Goal: Task Accomplishment & Management: Use online tool/utility

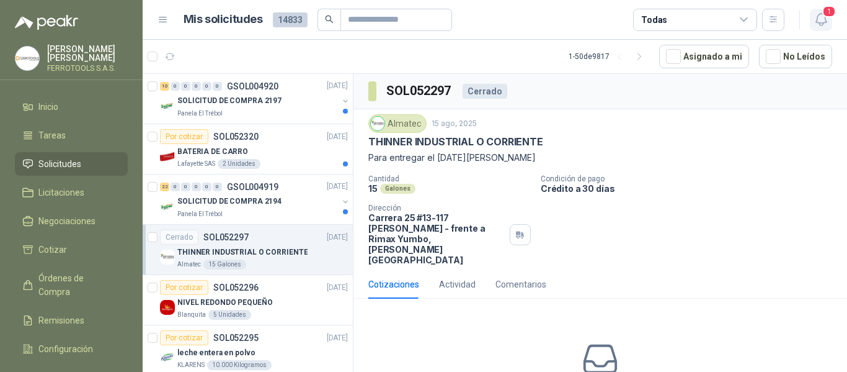
click at [826, 15] on span "1" at bounding box center [829, 12] width 14 height 12
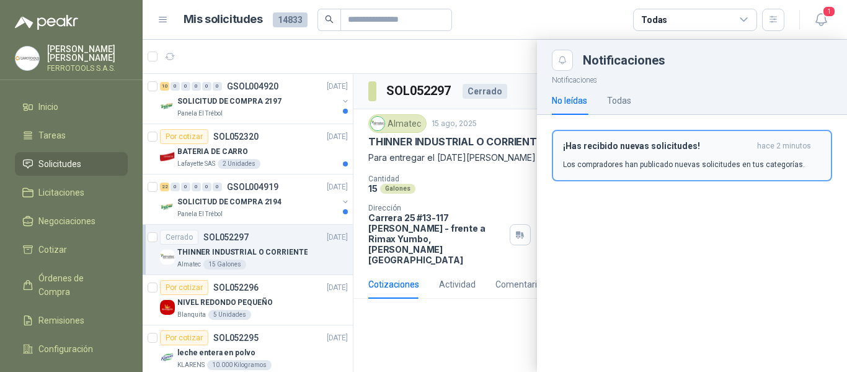
click at [657, 149] on h3 "¡Has recibido nuevas solicitudes!" at bounding box center [657, 146] width 189 height 11
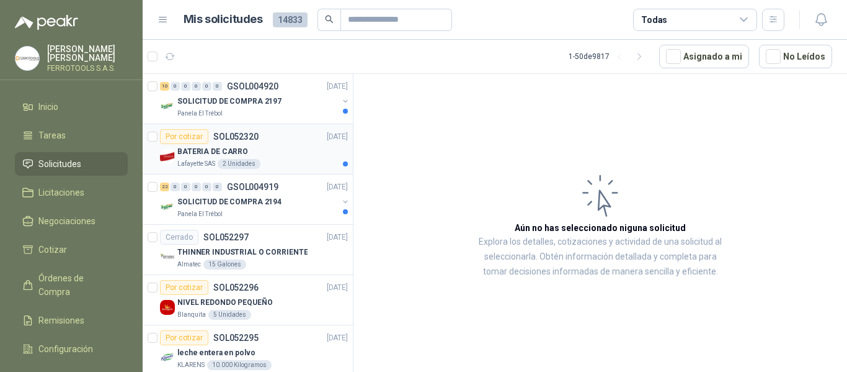
click at [290, 125] on article "Por cotizar SOL052320 15/08/25 BATERIA DE CARRO Lafayette SAS 2 Unidades" at bounding box center [248, 149] width 210 height 50
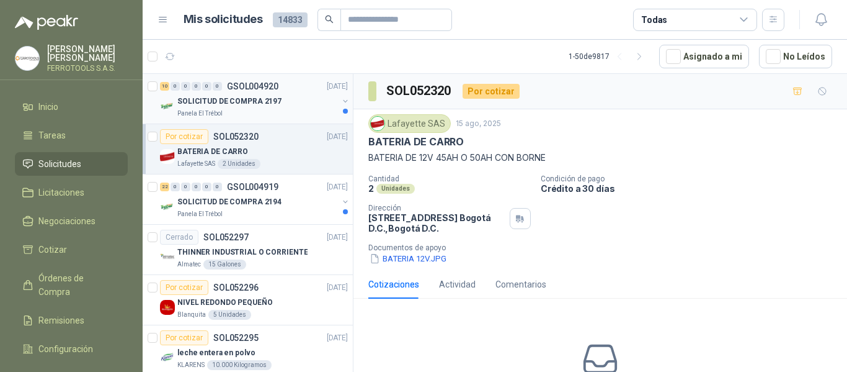
click at [306, 94] on div "SOLICITUD DE COMPRA 2197" at bounding box center [257, 101] width 161 height 15
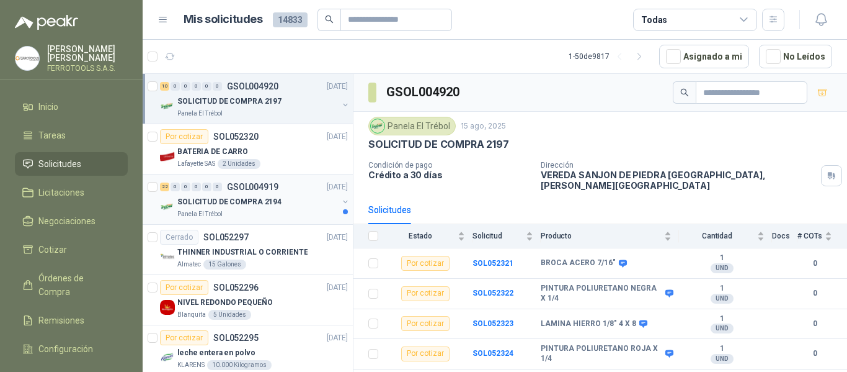
click at [284, 199] on div "SOLICITUD DE COMPRA 2194" at bounding box center [257, 201] width 161 height 15
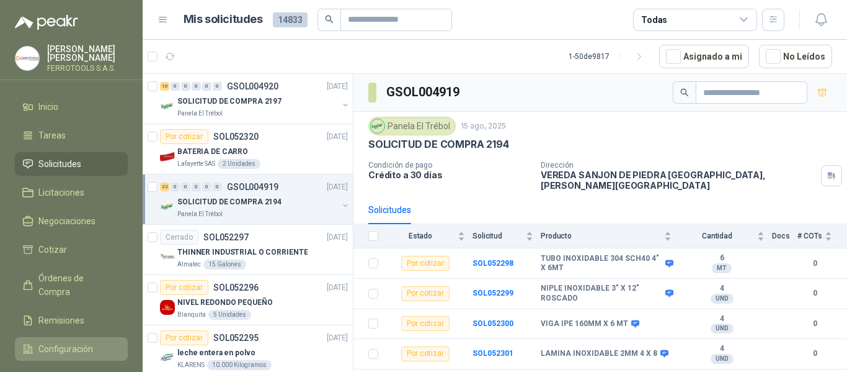
click at [95, 342] on li "Configuración" at bounding box center [71, 349] width 98 height 14
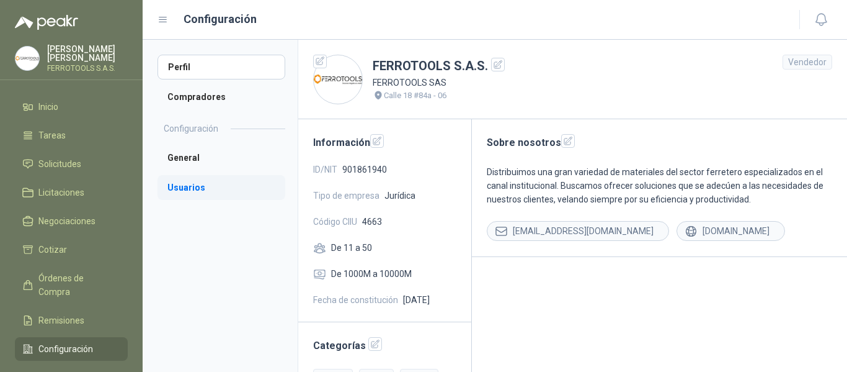
click at [188, 187] on li "Usuarios" at bounding box center [222, 187] width 128 height 25
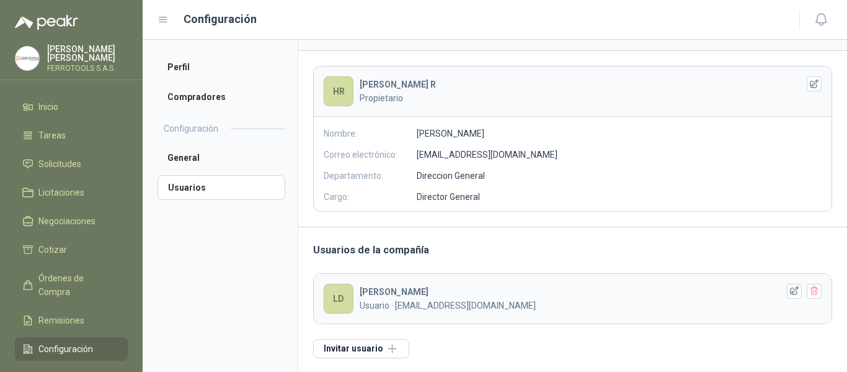
scroll to position [69, 0]
click at [29, 57] on img at bounding box center [28, 59] width 24 height 24
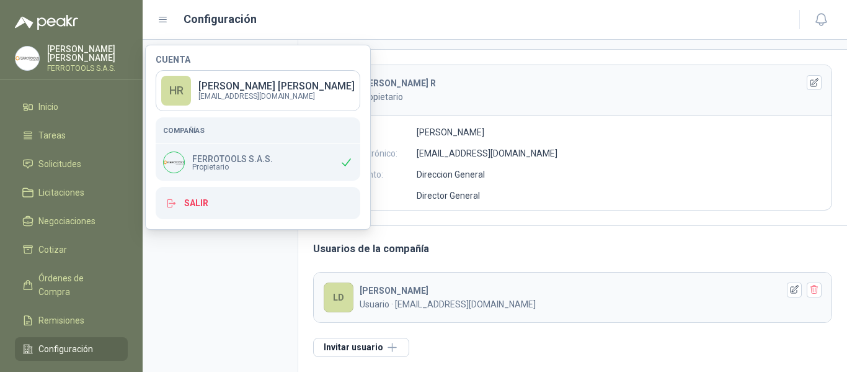
click at [175, 159] on img at bounding box center [174, 162] width 20 height 20
click at [195, 89] on link "HR HERNAN RUALES Gerencia@ferrotools.com.co" at bounding box center [258, 90] width 205 height 41
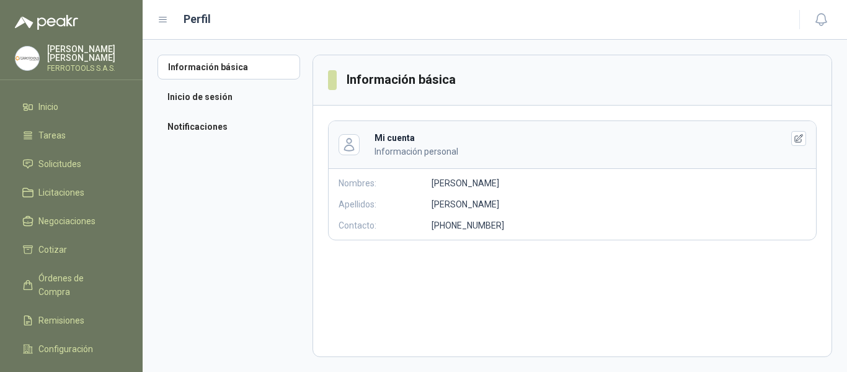
click at [89, 53] on p "HERNAN RUALES" at bounding box center [87, 53] width 81 height 17
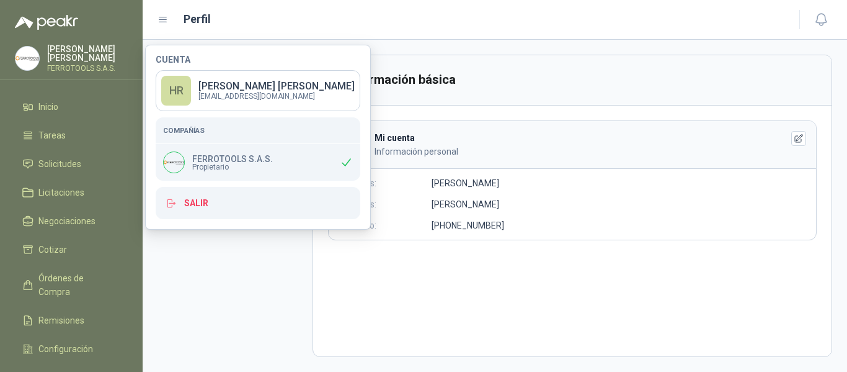
click at [89, 53] on p "HERNAN RUALES" at bounding box center [87, 53] width 81 height 17
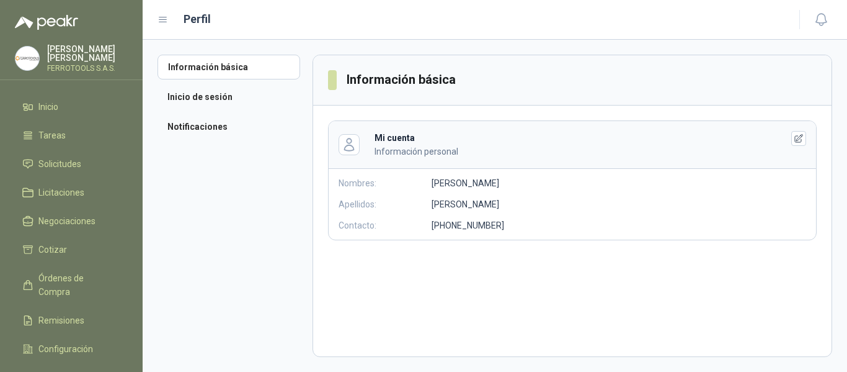
click at [30, 60] on img at bounding box center [28, 59] width 24 height 24
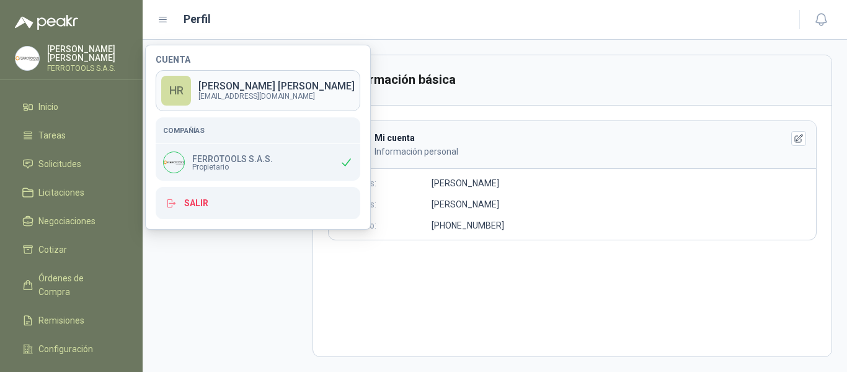
click at [272, 87] on p "HERNAN RUALES" at bounding box center [276, 86] width 156 height 10
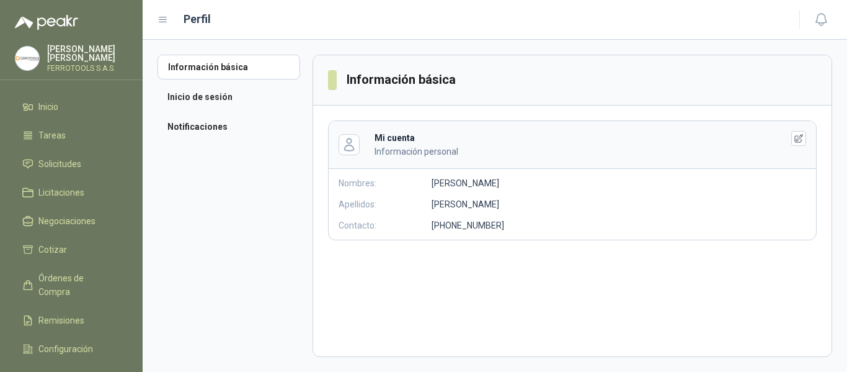
click at [41, 56] on div "HERNAN RUALES FERROTOOLS S.A.S." at bounding box center [71, 58] width 113 height 27
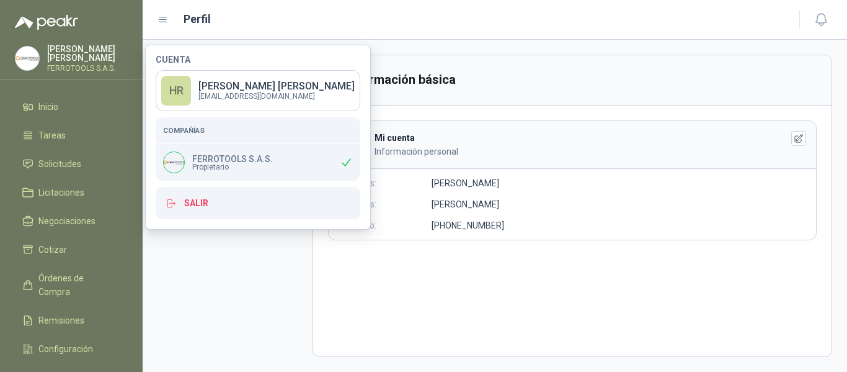
click at [215, 164] on span "Propietario" at bounding box center [232, 166] width 81 height 7
click at [171, 159] on img at bounding box center [174, 162] width 20 height 20
click at [344, 161] on icon at bounding box center [346, 162] width 13 height 13
click at [648, 216] on div "Mi cuenta Información personal Nombres: HERNAN Apellidos: RUALES Contacto: +57 …" at bounding box center [572, 180] width 489 height 120
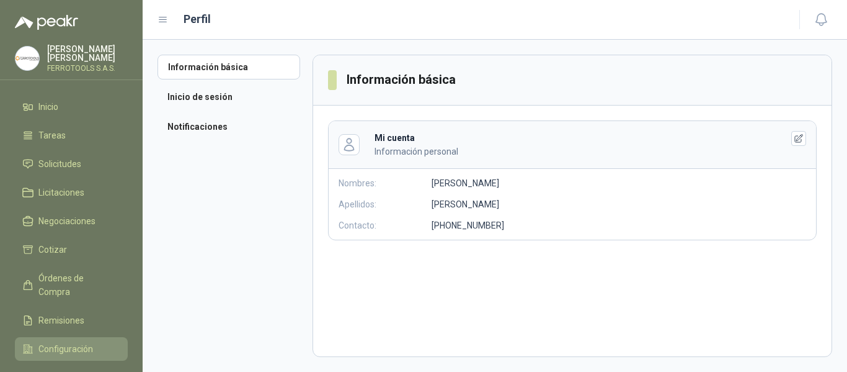
click at [60, 342] on span "Configuración" at bounding box center [65, 349] width 55 height 14
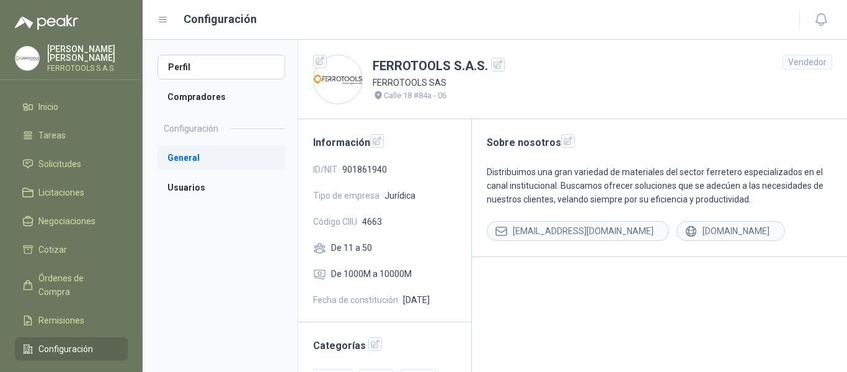
click at [202, 168] on li "General" at bounding box center [222, 157] width 128 height 25
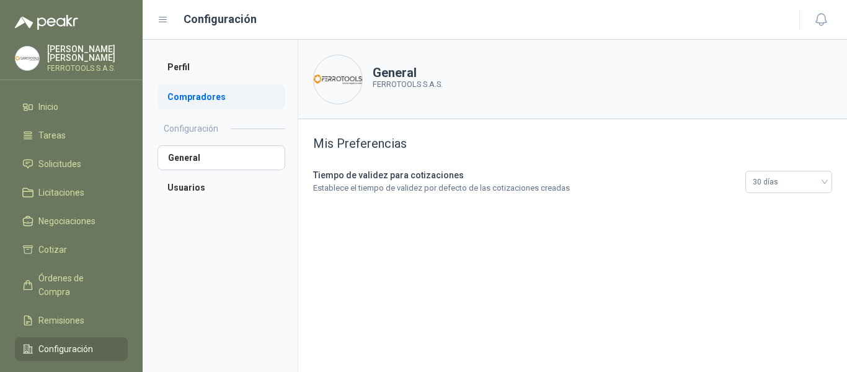
click at [185, 97] on li "Compradores" at bounding box center [222, 96] width 128 height 25
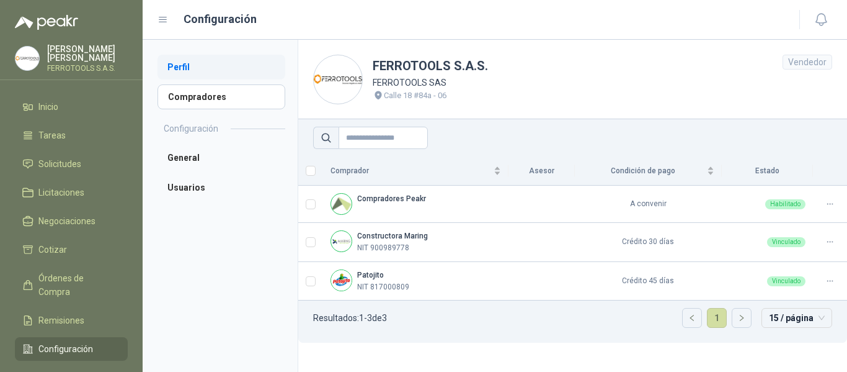
click at [187, 66] on li "Perfil" at bounding box center [222, 67] width 128 height 25
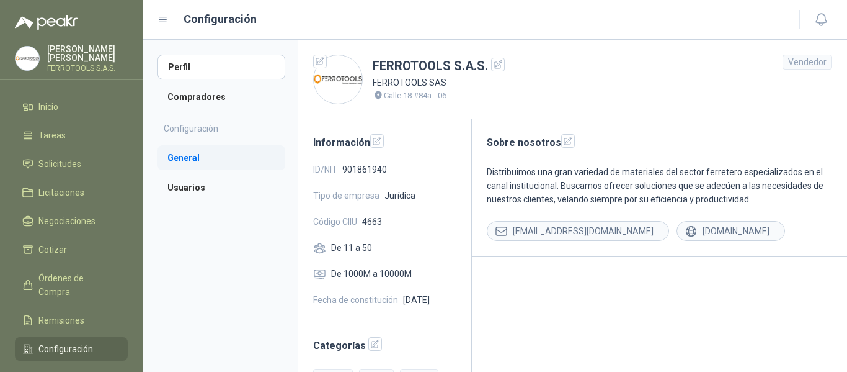
click at [192, 157] on li "General" at bounding box center [222, 157] width 128 height 25
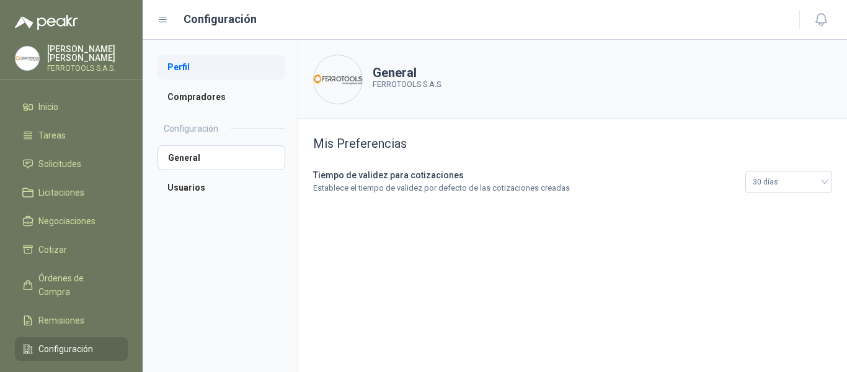
click at [202, 66] on li "Perfil" at bounding box center [222, 67] width 128 height 25
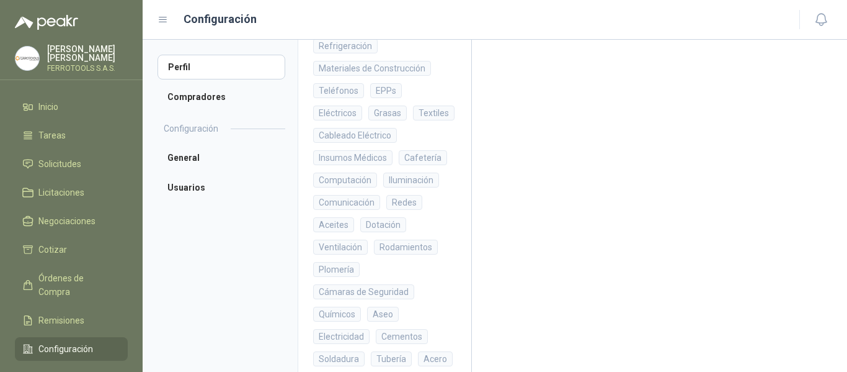
scroll to position [421, 0]
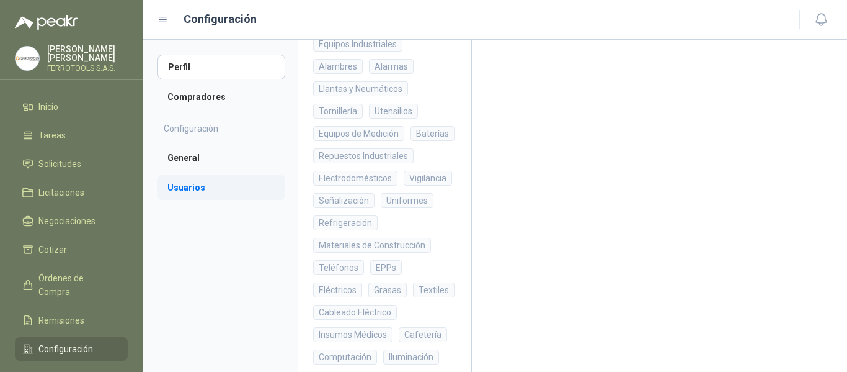
click at [182, 185] on li "Usuarios" at bounding box center [222, 187] width 128 height 25
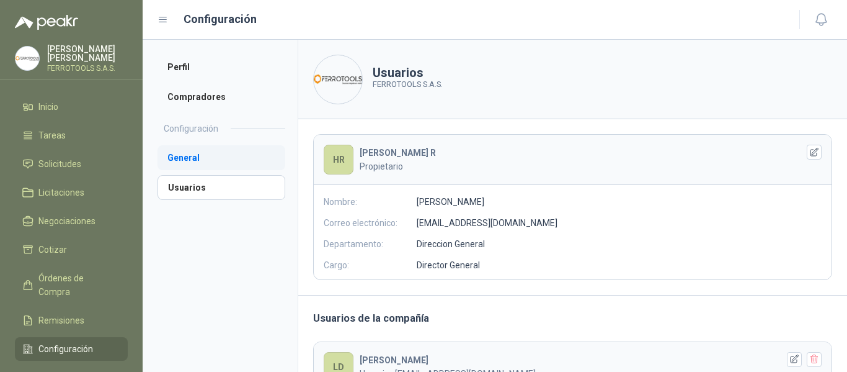
click at [185, 157] on li "General" at bounding box center [222, 157] width 128 height 25
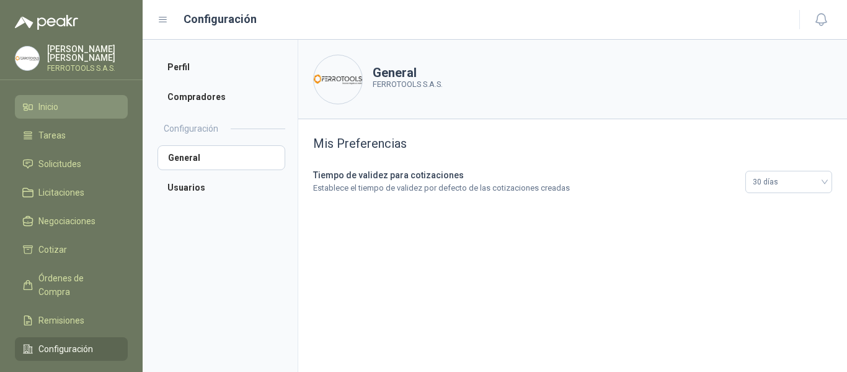
click at [78, 104] on li "Inicio" at bounding box center [71, 107] width 98 height 14
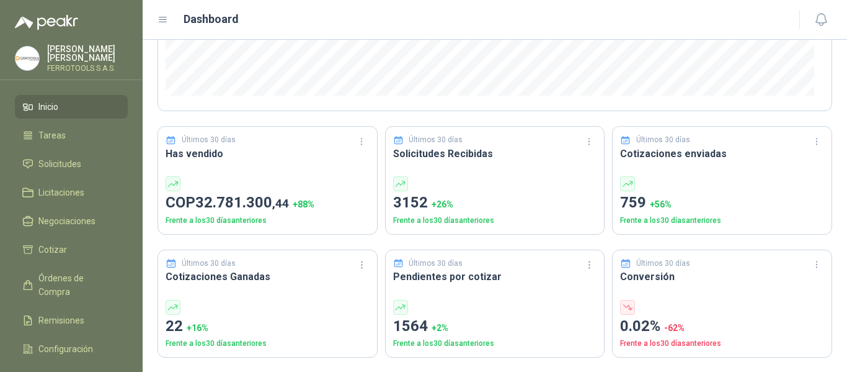
scroll to position [310, 0]
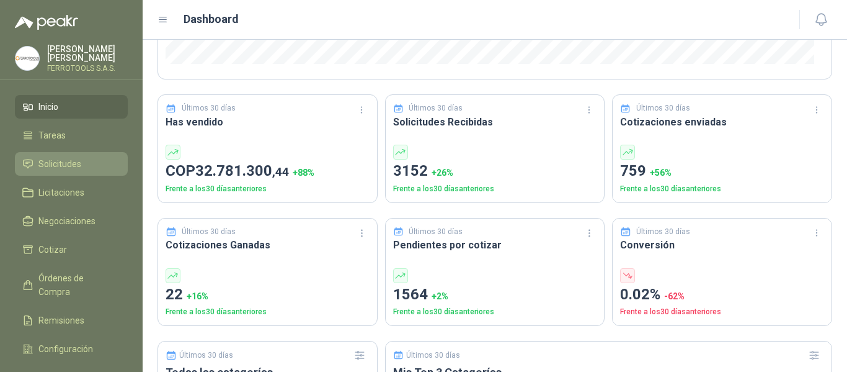
click at [74, 158] on span "Solicitudes" at bounding box center [59, 164] width 43 height 14
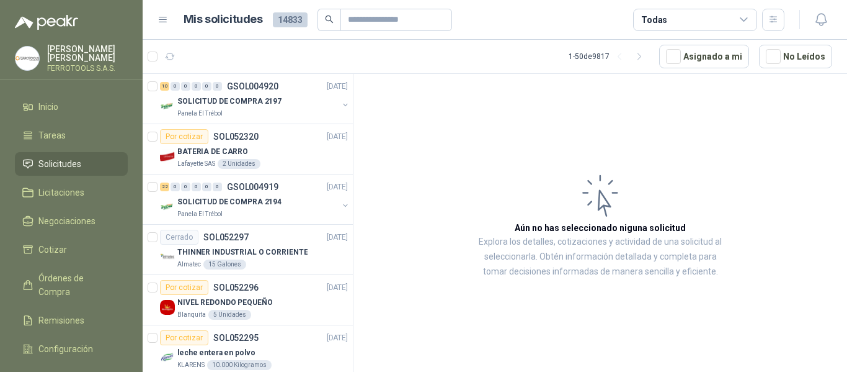
click at [445, 169] on article "Aún no has seleccionado niguna solicitud Explora los detalles, cotizaciones y a…" at bounding box center [601, 225] width 494 height 302
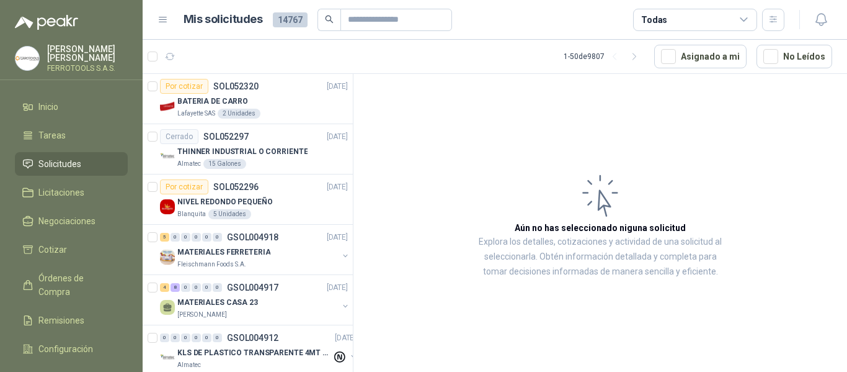
click at [605, 161] on article "Aún no has seleccionado niguna solicitud Explora los detalles, cotizaciones y a…" at bounding box center [601, 225] width 494 height 302
click at [269, 109] on div "Lafayette SAS 2 Unidades" at bounding box center [262, 114] width 171 height 10
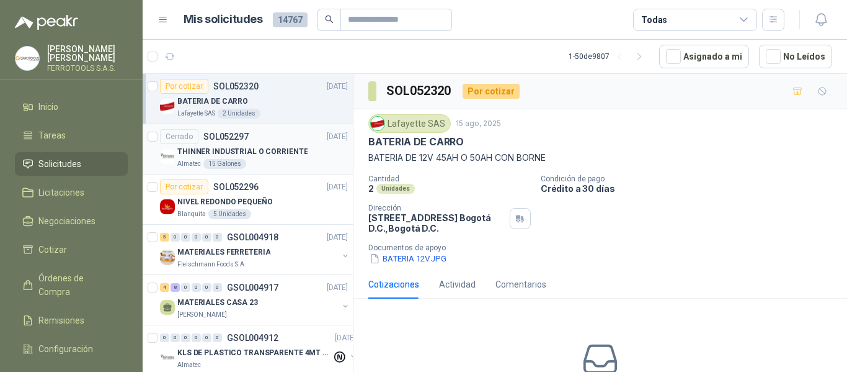
click at [269, 150] on p "THINNER INDUSTRIAL O CORRIENTE" at bounding box center [242, 152] width 130 height 12
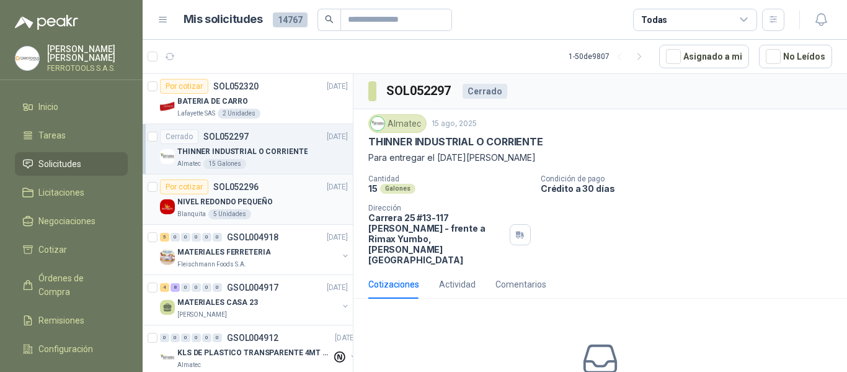
click at [276, 201] on div "NIVEL REDONDO PEQUEÑO" at bounding box center [262, 201] width 171 height 15
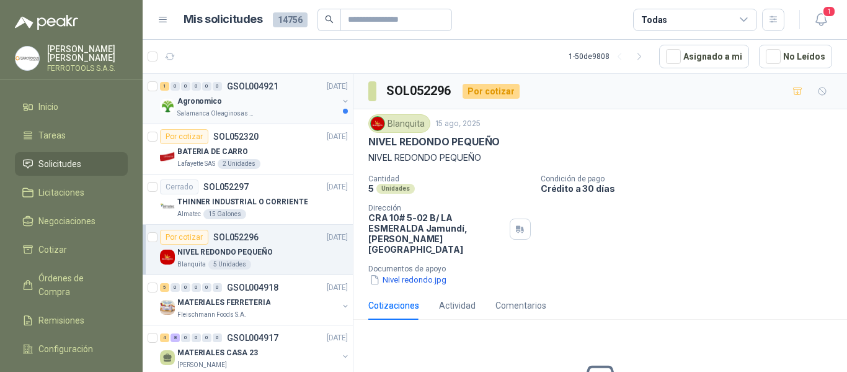
click at [268, 100] on div "Agronomico" at bounding box center [257, 101] width 161 height 15
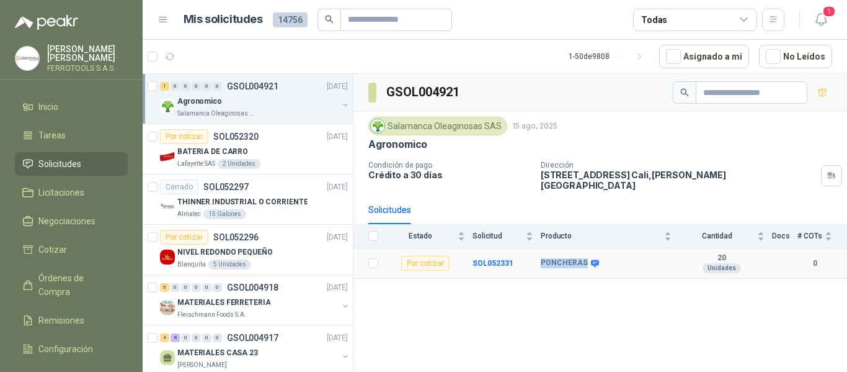
drag, startPoint x: 541, startPoint y: 257, endPoint x: 584, endPoint y: 260, distance: 42.9
click at [584, 260] on td "PONCHERAS" at bounding box center [610, 263] width 138 height 30
copy b "PONCHERAS"
drag, startPoint x: 610, startPoint y: 305, endPoint x: 595, endPoint y: 288, distance: 22.9
click at [610, 305] on div "GSOL004921 Salamanca Oleaginosas SAS 15 ago, 2025 Agronomico Condición de pago …" at bounding box center [601, 225] width 494 height 302
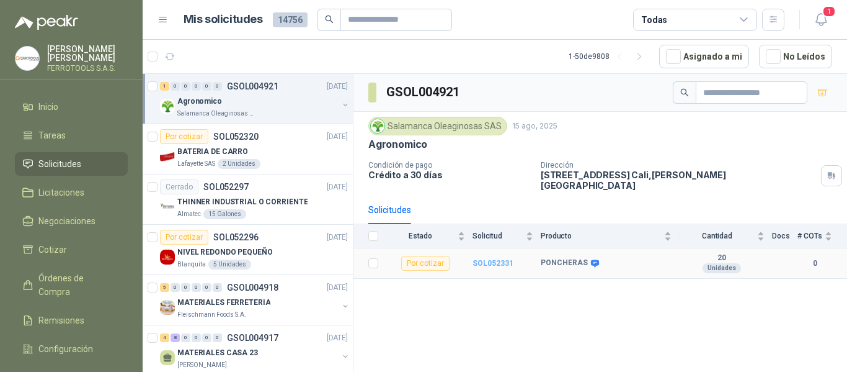
click at [486, 259] on b "SOL052331" at bounding box center [493, 263] width 41 height 9
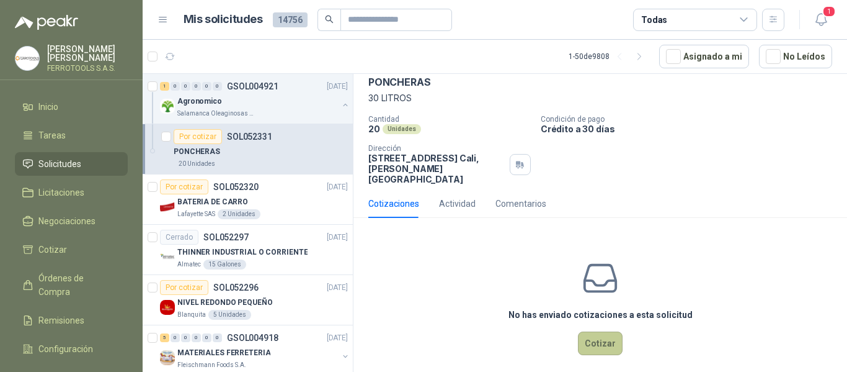
click at [600, 334] on button "Cotizar" at bounding box center [600, 343] width 45 height 24
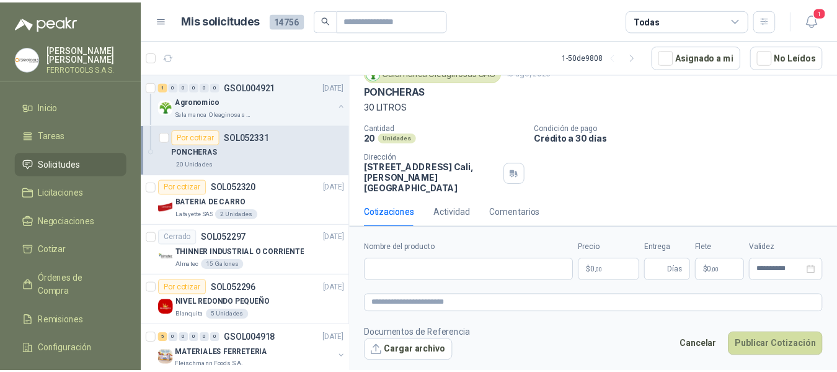
scroll to position [51, 0]
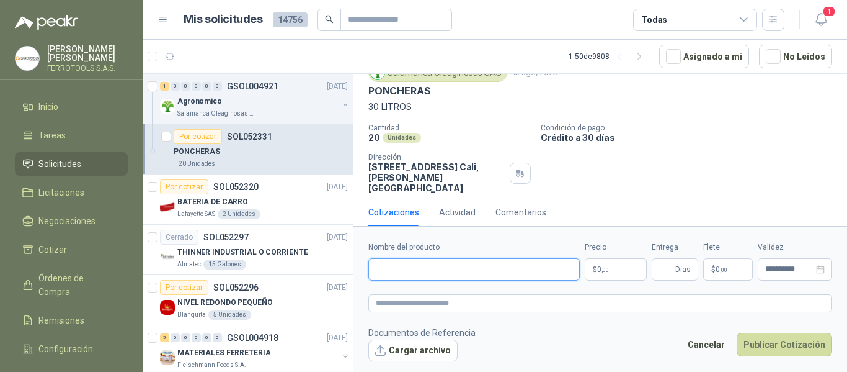
click at [483, 276] on input "Nombre del producto" at bounding box center [473, 269] width 211 height 22
paste input "**********"
type input "**********"
click at [507, 303] on textarea at bounding box center [600, 303] width 464 height 18
paste textarea "**********"
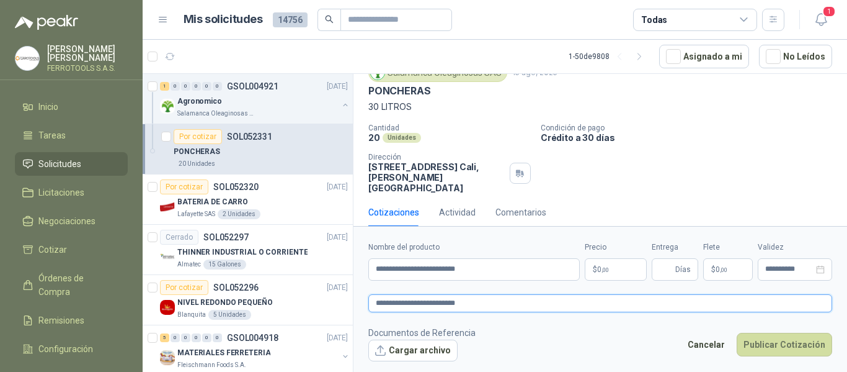
type textarea "**********"
click at [626, 277] on body "HERNAN RUALES FERROTOOLS S.A.S. Inicio Tareas Solicitudes Licitaciones Negociac…" at bounding box center [423, 186] width 847 height 372
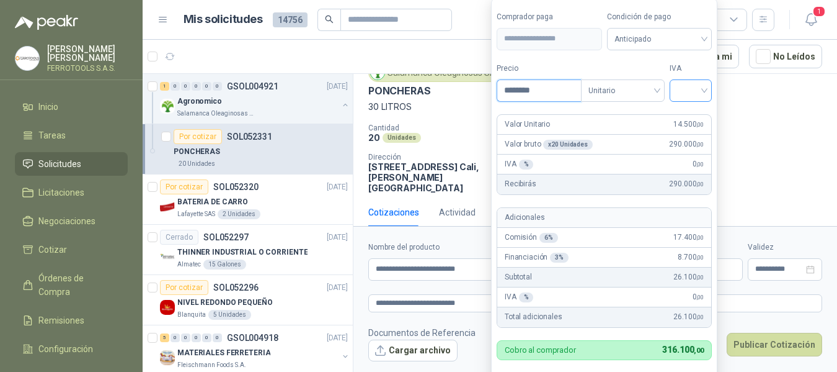
click at [711, 94] on div at bounding box center [691, 90] width 42 height 22
type input "********"
click at [699, 115] on div "19%" at bounding box center [693, 116] width 23 height 14
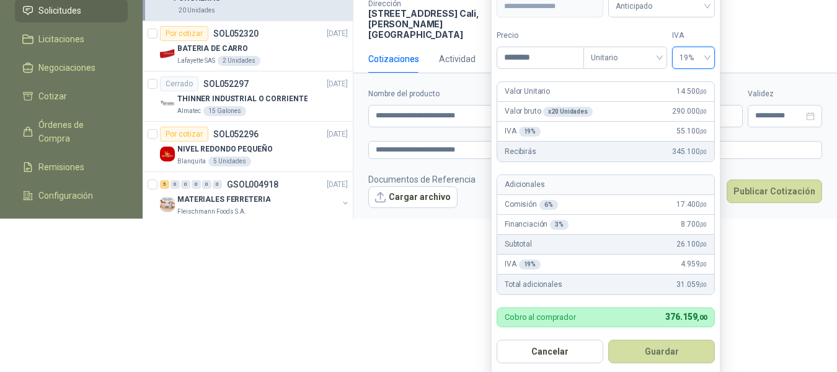
scroll to position [156, 0]
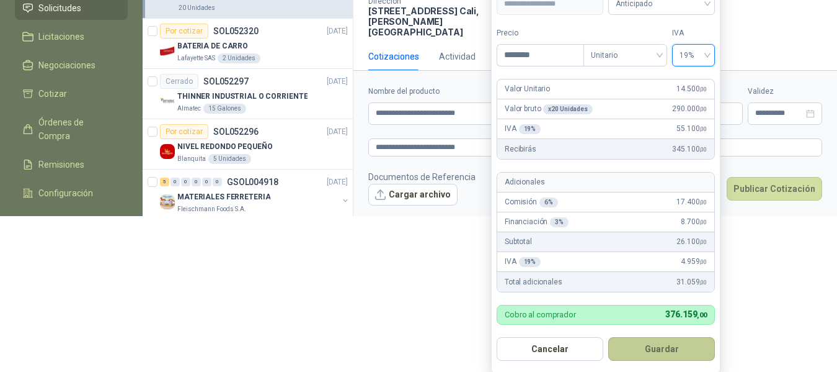
click at [672, 348] on button "Guardar" at bounding box center [661, 349] width 107 height 24
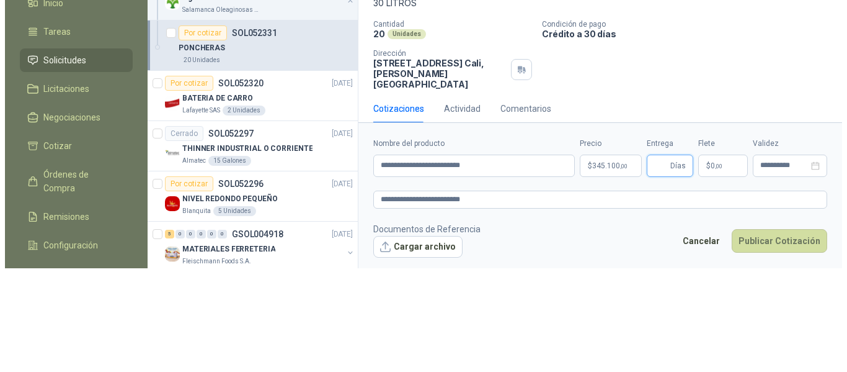
scroll to position [0, 0]
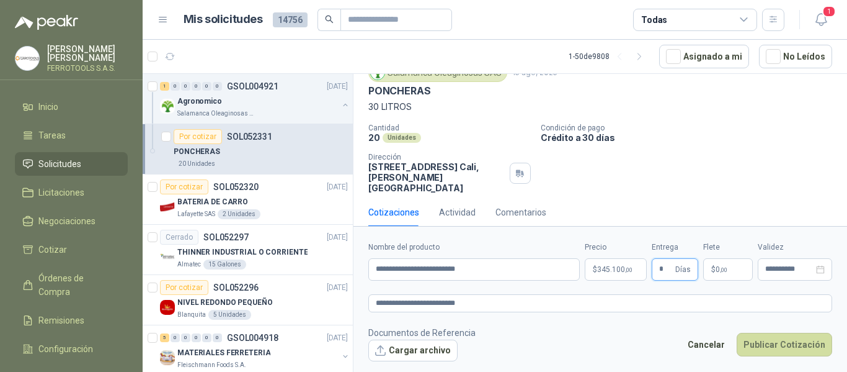
type input "*"
click at [624, 350] on footer "Documentos de Referencia Cargar archivo Cancelar Publicar Cotización" at bounding box center [600, 344] width 464 height 36
click at [502, 307] on textarea "**********" at bounding box center [600, 303] width 464 height 18
click at [581, 305] on textarea "**********" at bounding box center [600, 303] width 464 height 18
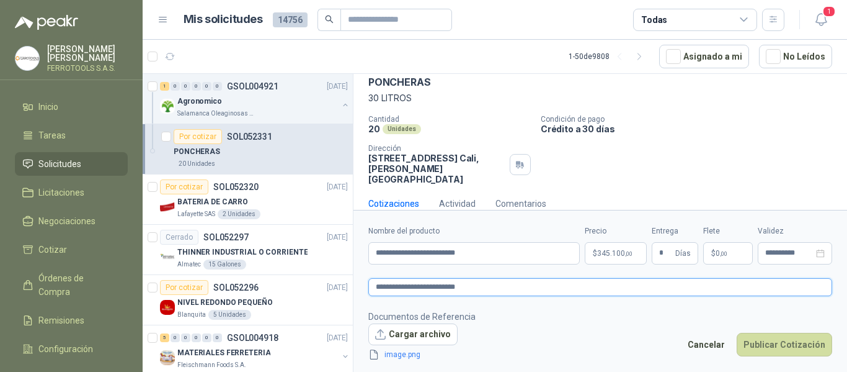
scroll to position [67, 0]
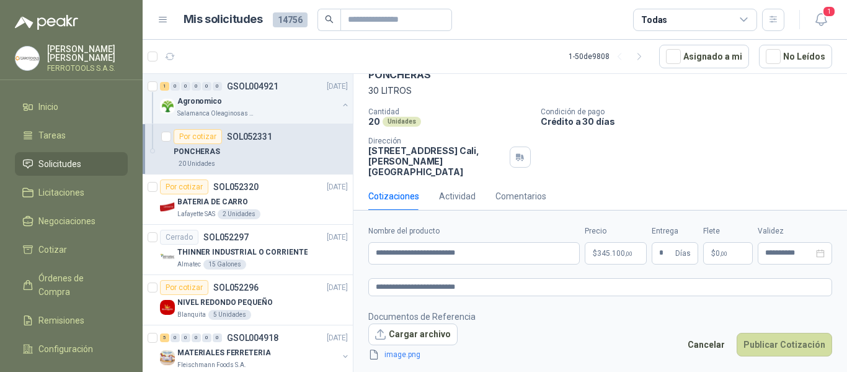
click at [579, 330] on footer "Documentos de Referencia Cargar archivo image.png Cancelar Publicar Cotización" at bounding box center [600, 335] width 464 height 52
click at [793, 346] on button "Publicar Cotización" at bounding box center [785, 344] width 96 height 24
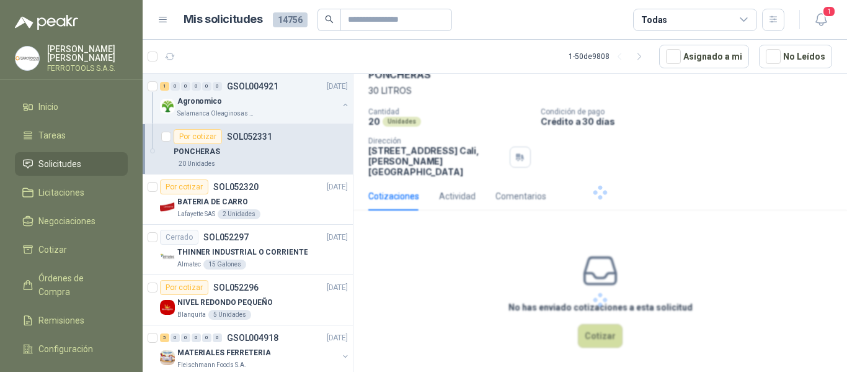
scroll to position [0, 0]
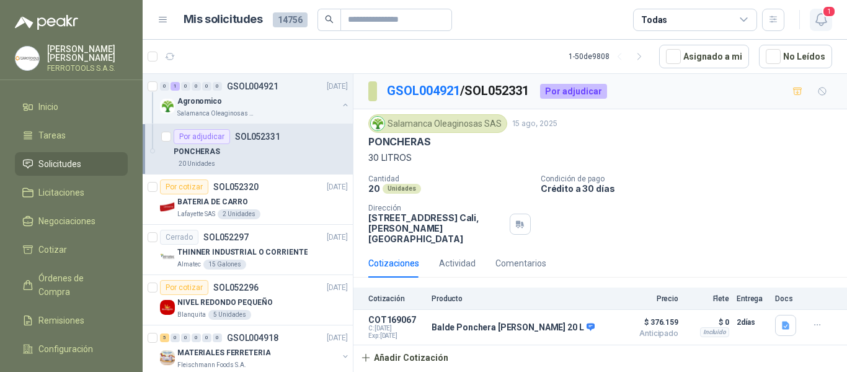
click at [824, 14] on span "1" at bounding box center [829, 12] width 14 height 12
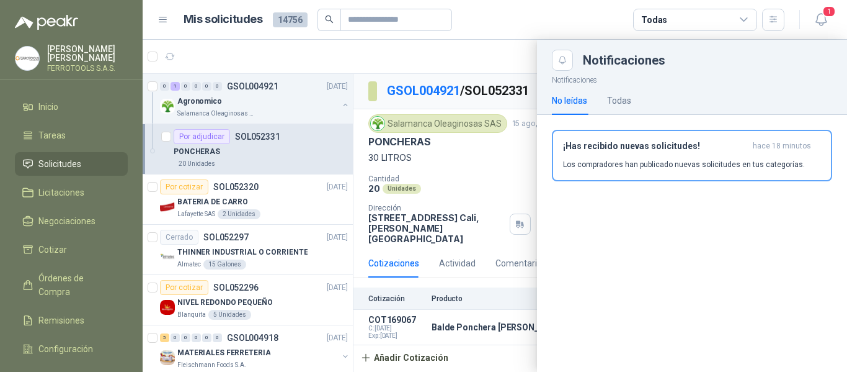
click at [621, 172] on button "¡Has recibido nuevas solicitudes! hace 18 minutos Los compradores han publicado…" at bounding box center [692, 155] width 280 height 51
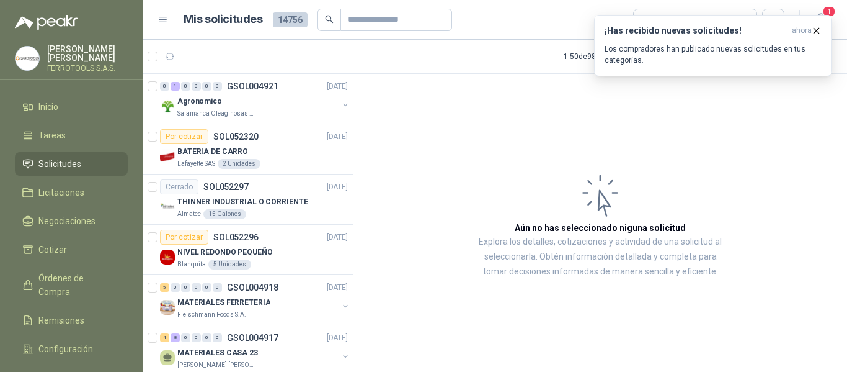
drag, startPoint x: 502, startPoint y: 17, endPoint x: 417, endPoint y: 169, distance: 173.6
click at [417, 169] on article "Aún no has seleccionado niguna solicitud Explora los detalles, cotizaciones y a…" at bounding box center [601, 225] width 494 height 302
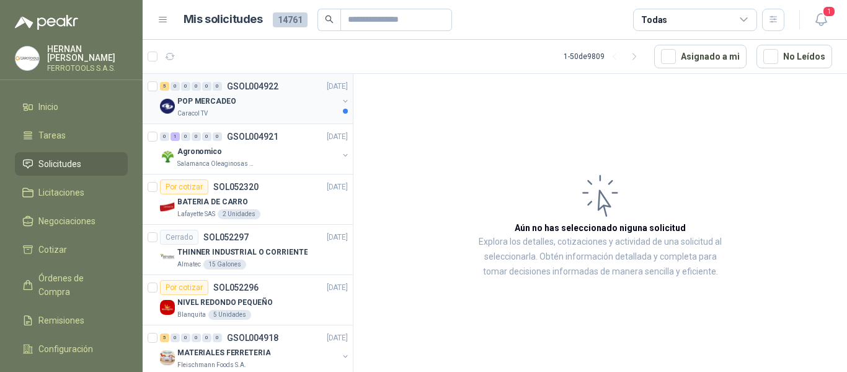
click at [298, 117] on div "Caracol TV" at bounding box center [257, 114] width 161 height 10
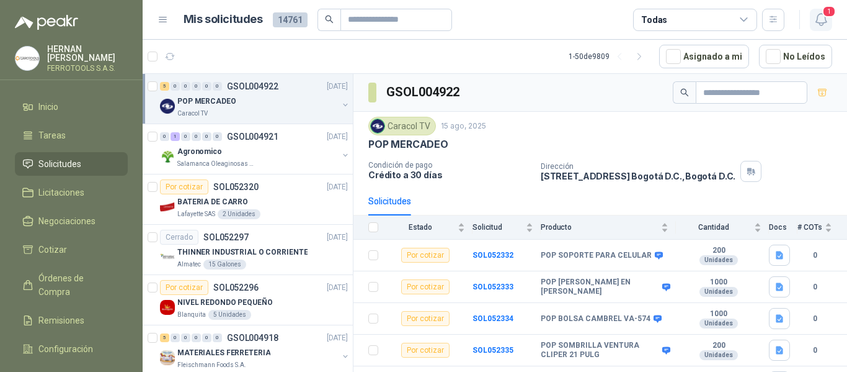
click at [824, 22] on icon "button" at bounding box center [822, 20] width 16 height 16
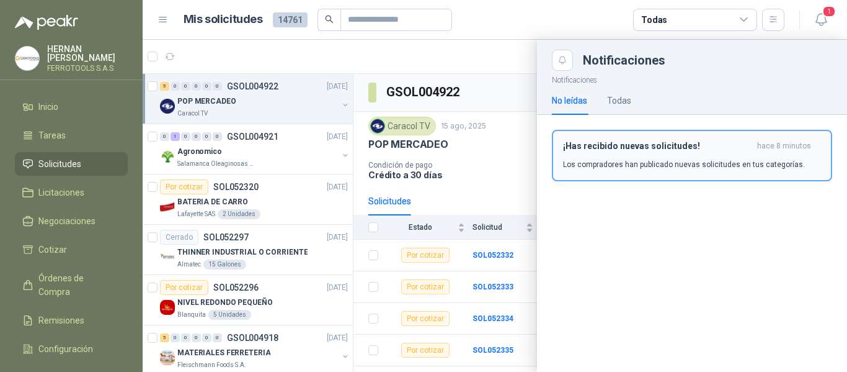
click at [687, 159] on p "Los compradores han publicado nuevas solicitudes en tus categorías." at bounding box center [684, 164] width 242 height 11
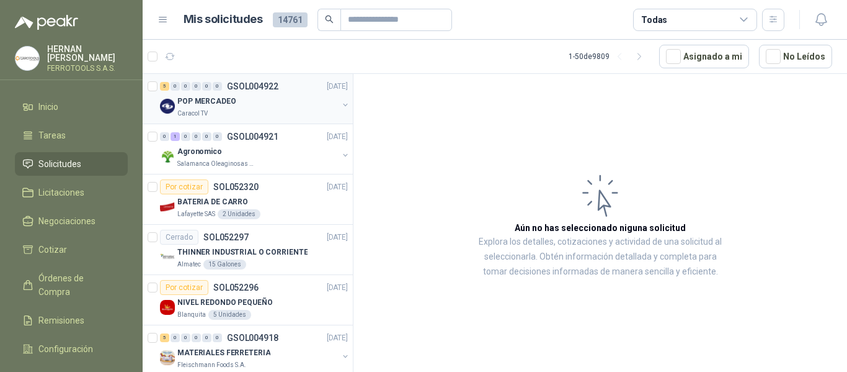
click at [285, 115] on div "Caracol TV" at bounding box center [257, 114] width 161 height 10
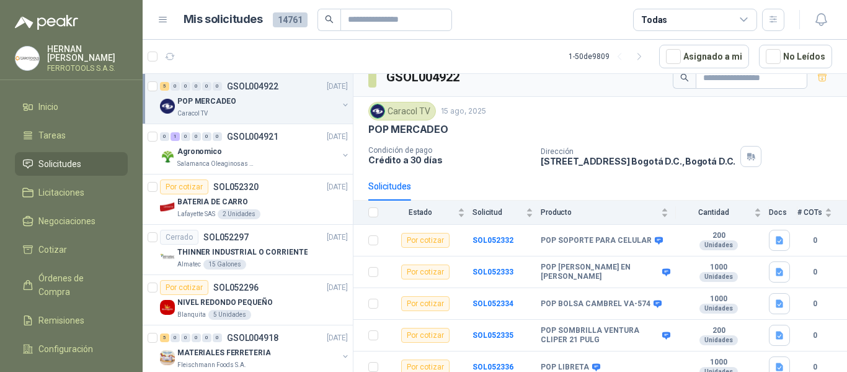
scroll to position [22, 0]
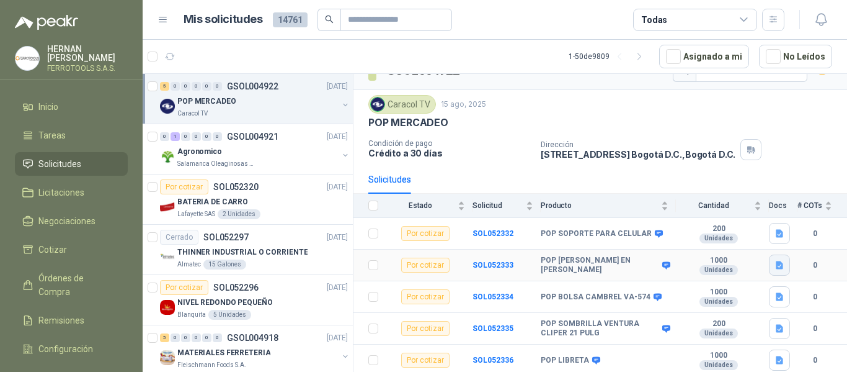
click at [776, 265] on icon "button" at bounding box center [779, 265] width 7 height 8
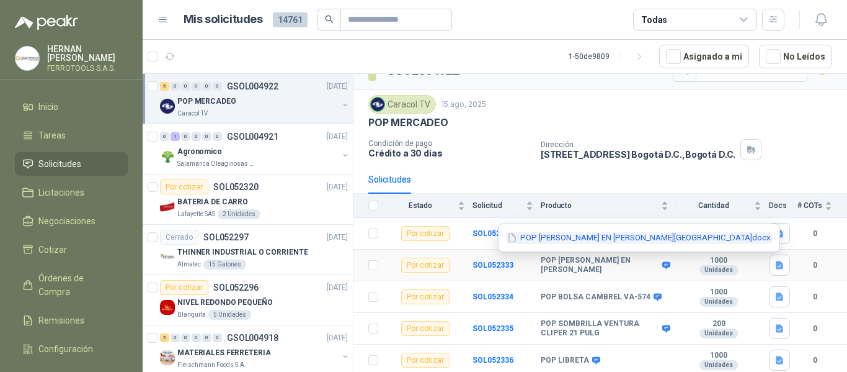
click at [730, 237] on button "POP TULA MORRAL EN LONA.docx" at bounding box center [639, 237] width 266 height 13
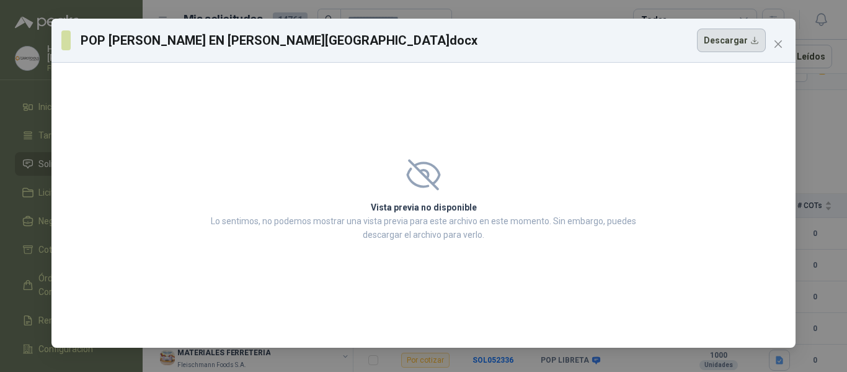
click at [725, 44] on button "Descargar" at bounding box center [731, 41] width 69 height 24
click at [779, 52] on button "Close" at bounding box center [778, 44] width 20 height 20
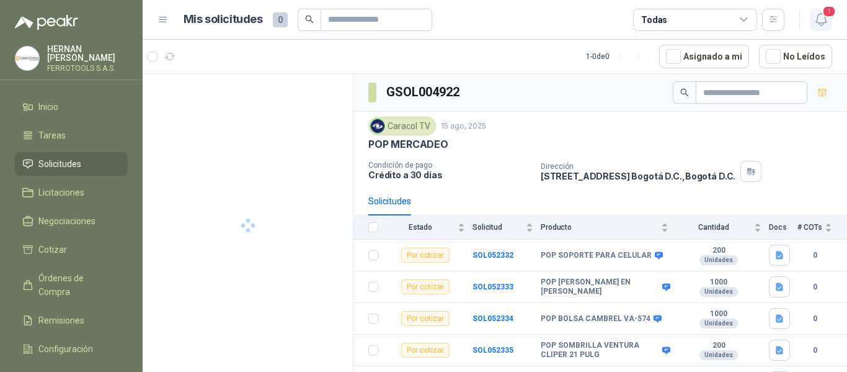
click at [824, 18] on icon "button" at bounding box center [822, 20] width 16 height 16
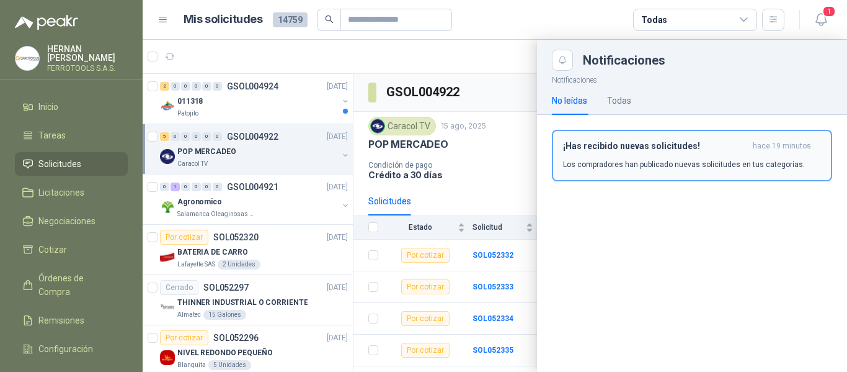
click at [696, 149] on h3 "¡Has recibido nuevas solicitudes!" at bounding box center [655, 146] width 185 height 11
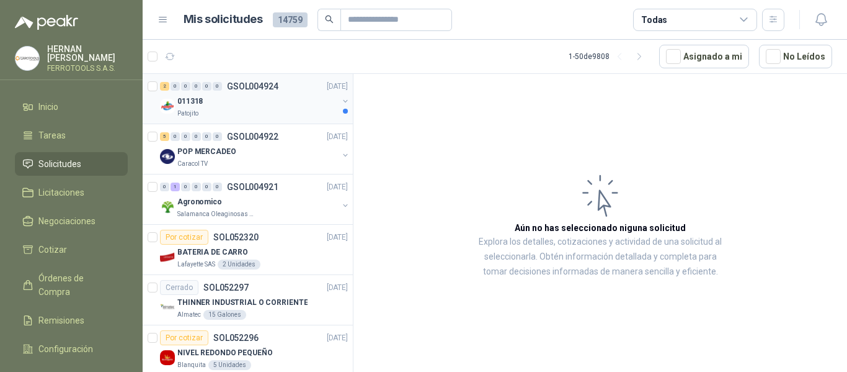
click at [275, 102] on div "011318" at bounding box center [257, 101] width 161 height 15
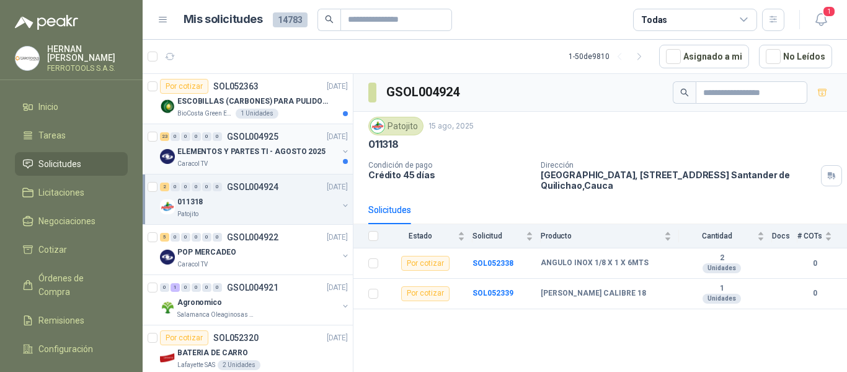
click at [287, 159] on div "Caracol TV" at bounding box center [257, 164] width 161 height 10
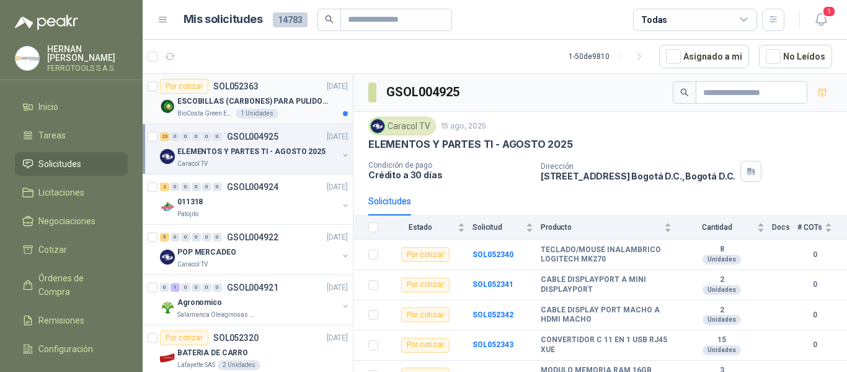
click at [296, 99] on p "ESCOBILLAS (CARBONES) PARA PULIDORA DEWALT" at bounding box center [254, 102] width 154 height 12
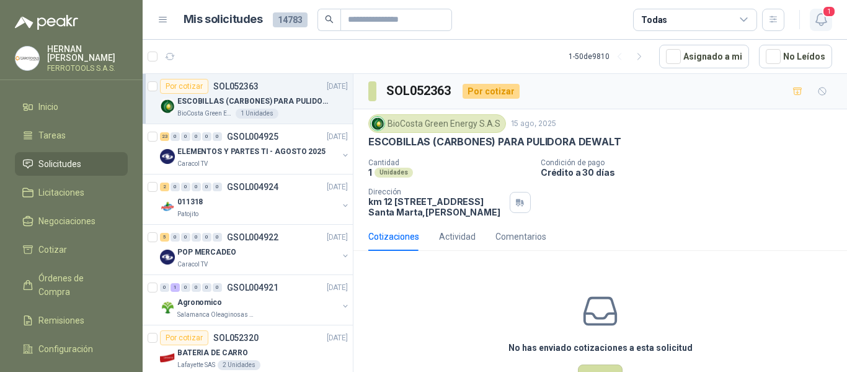
click at [824, 22] on icon "button" at bounding box center [822, 20] width 16 height 16
click at [823, 22] on icon "button" at bounding box center [822, 20] width 16 height 16
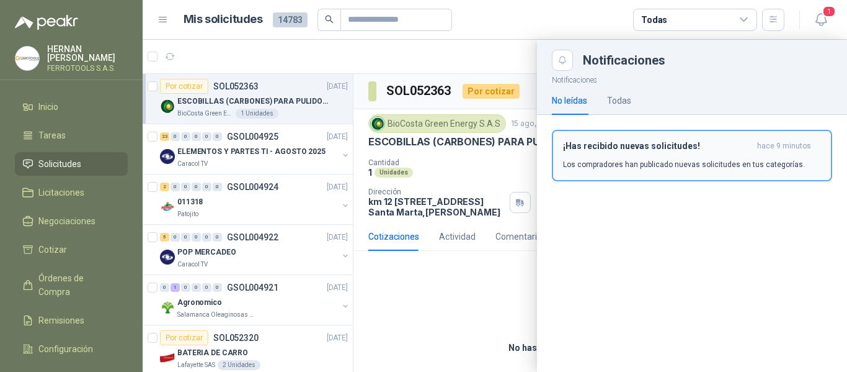
click at [636, 163] on p "Los compradores han publicado nuevas solicitudes en tus categorías." at bounding box center [684, 164] width 242 height 11
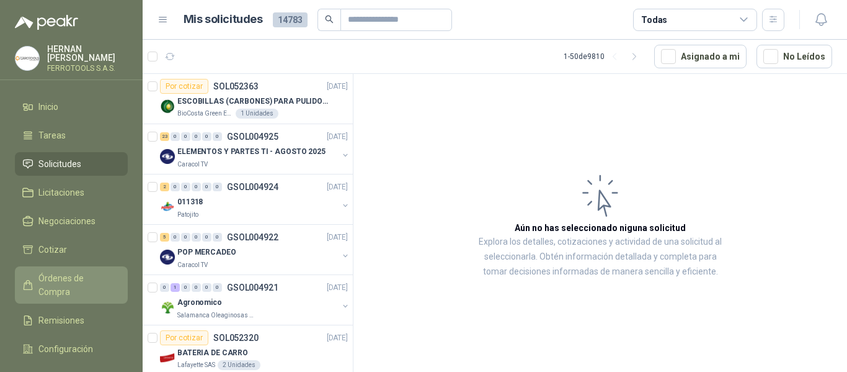
click at [80, 275] on span "Órdenes de Compra" at bounding box center [77, 284] width 78 height 27
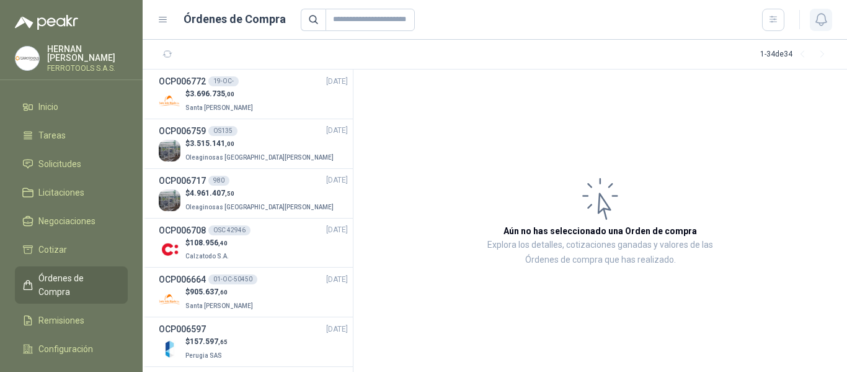
click at [822, 27] on icon "button" at bounding box center [822, 20] width 16 height 16
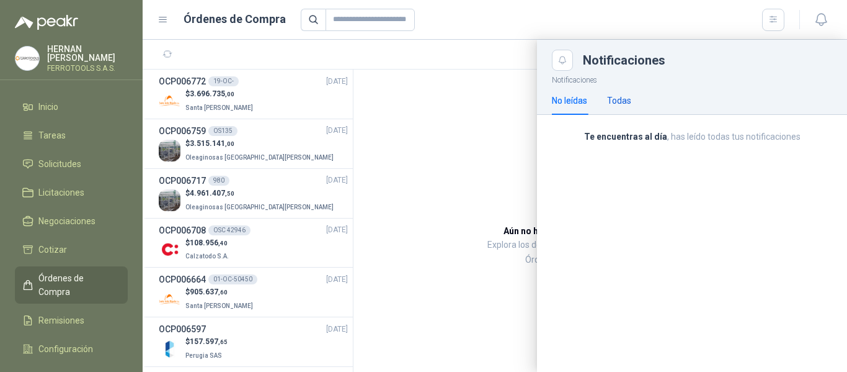
click at [626, 101] on div "Todas" at bounding box center [619, 101] width 24 height 14
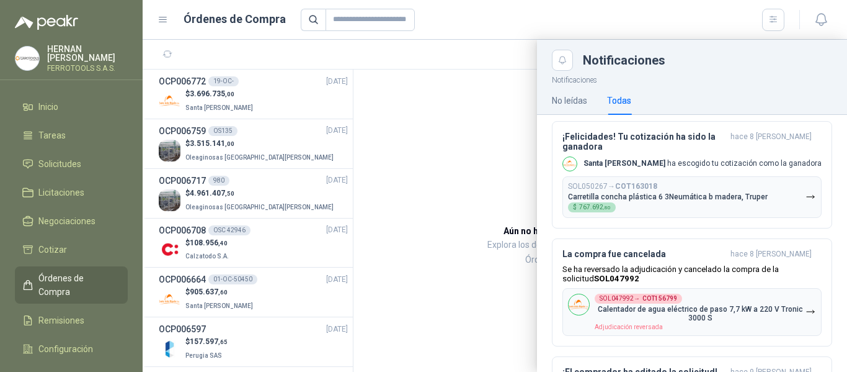
scroll to position [992, 0]
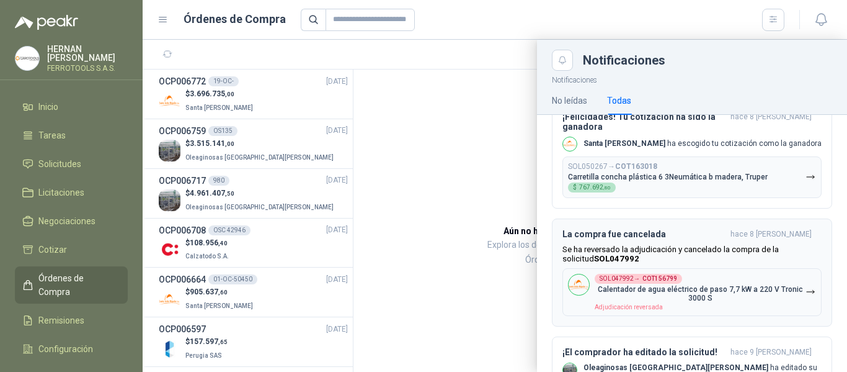
click at [729, 285] on p "Calentador de agua eléctrico de paso 7,7 kW a 220 V Tronic 3000 S" at bounding box center [700, 293] width 211 height 17
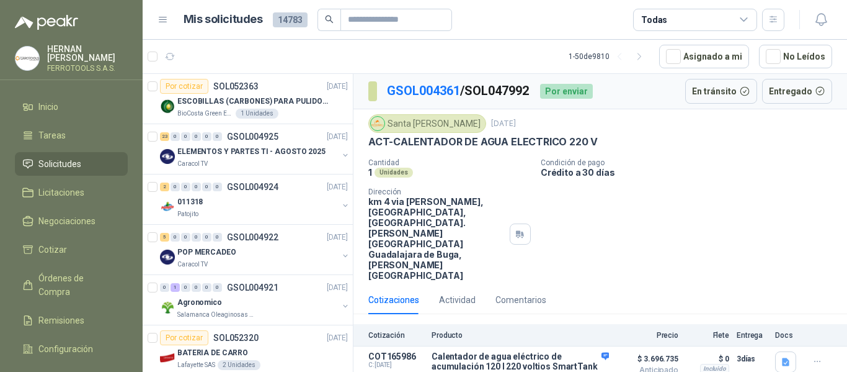
scroll to position [37, 0]
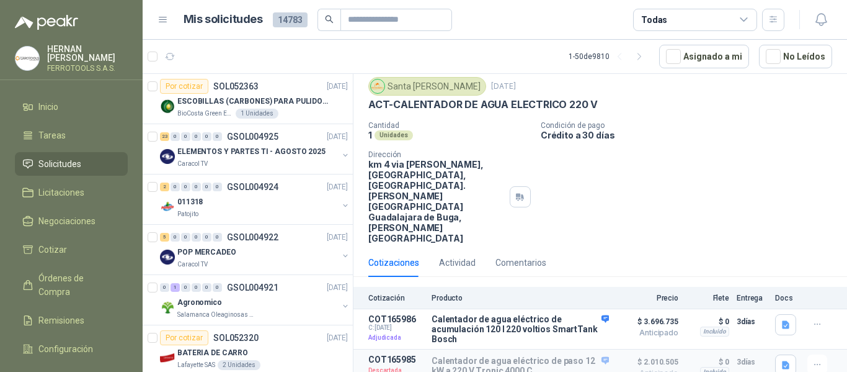
click at [658, 200] on div "Cantidad 1 Unidades Condición de pago Crédito a 30 días Dirección km 4 via buga…" at bounding box center [600, 182] width 464 height 122
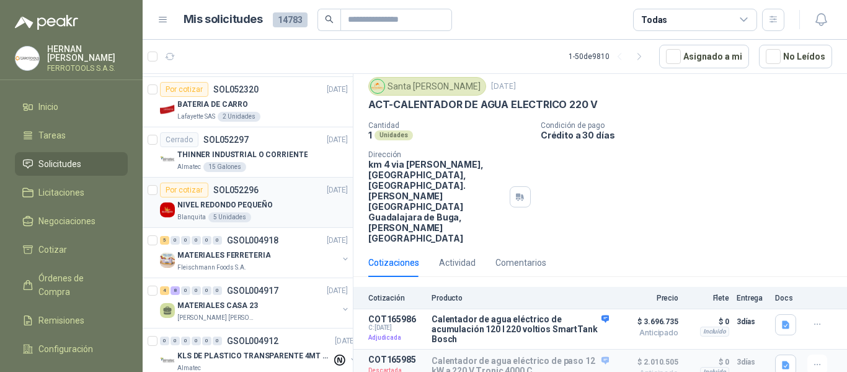
scroll to position [310, 0]
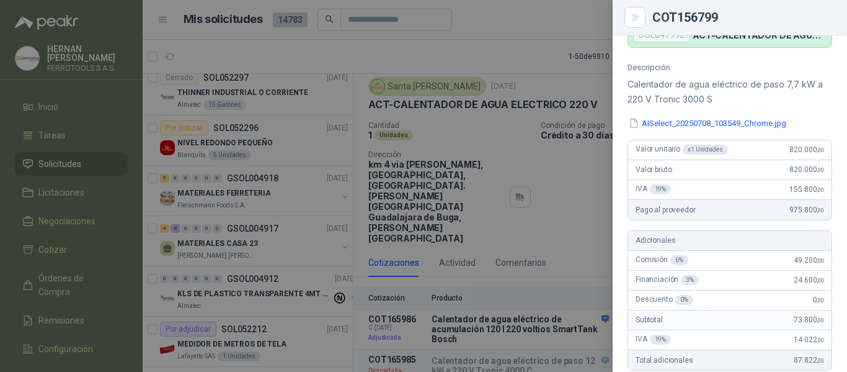
scroll to position [124, 0]
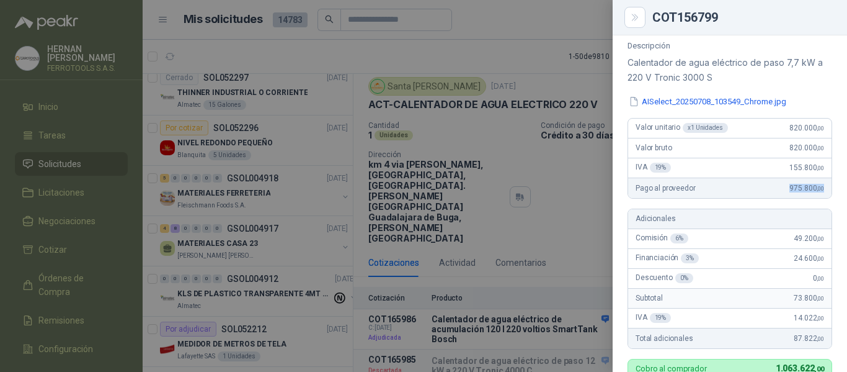
drag, startPoint x: 780, startPoint y: 189, endPoint x: 814, endPoint y: 183, distance: 34.7
click at [814, 183] on div "Pago al proveedor 975.800 ,00" at bounding box center [729, 188] width 203 height 20
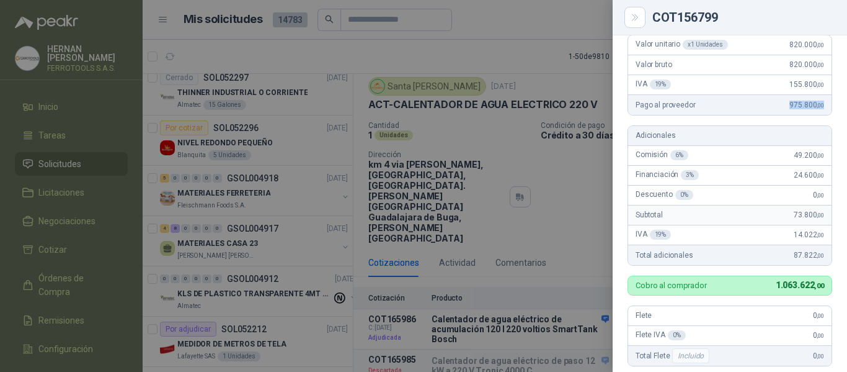
scroll to position [0, 0]
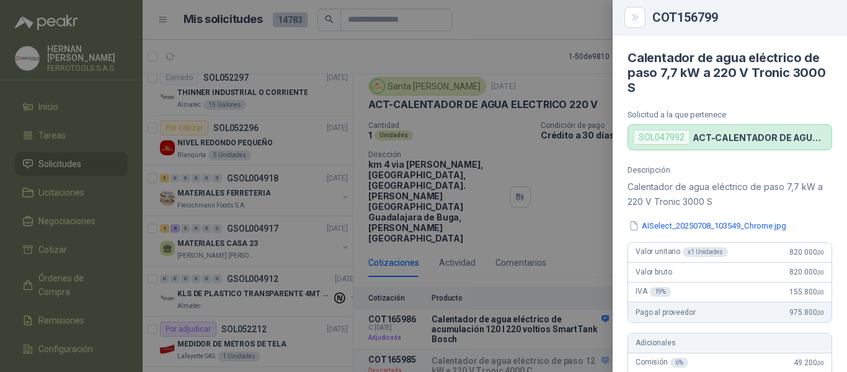
click at [514, 189] on div at bounding box center [423, 186] width 847 height 372
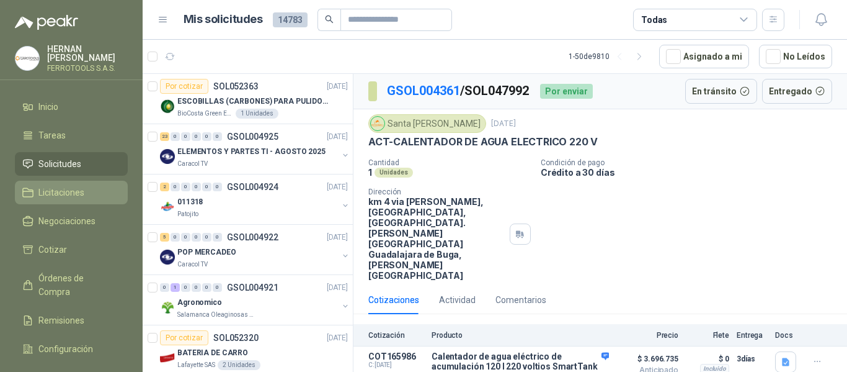
click at [54, 195] on span "Licitaciones" at bounding box center [61, 192] width 46 height 14
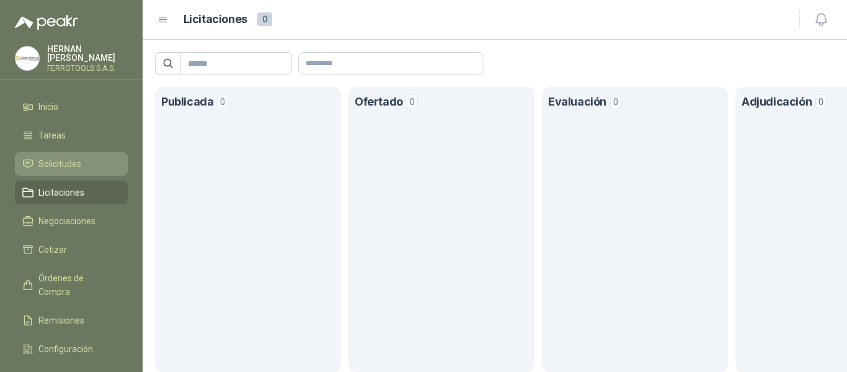
click at [61, 166] on span "Solicitudes" at bounding box center [59, 164] width 43 height 14
